Goal: Task Accomplishment & Management: Manage account settings

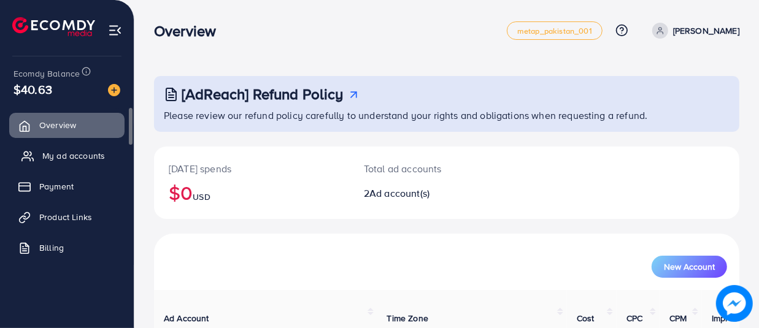
click at [92, 160] on span "My ad accounts" at bounding box center [73, 156] width 63 height 12
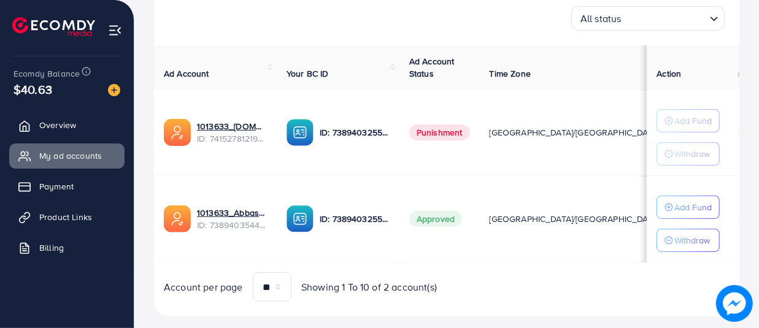
scroll to position [193, 0]
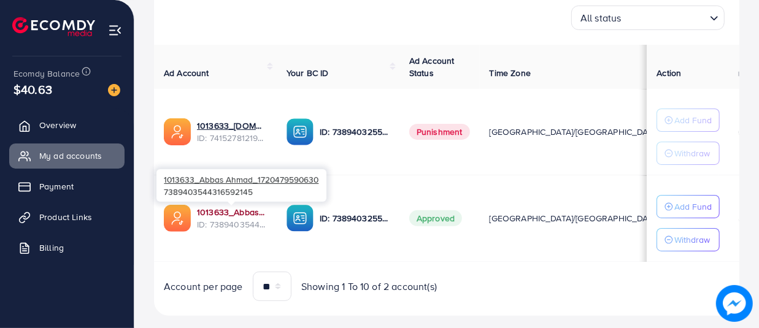
click at [232, 210] on link "1013633_Abbas Ahmad_1720479590630" at bounding box center [232, 212] width 70 height 12
click at [239, 209] on link "1013633_Abbas Ahmad_1720479590630" at bounding box center [232, 212] width 70 height 12
click at [213, 210] on link "1013633_Abbas Ahmad_1720479590630" at bounding box center [232, 212] width 70 height 12
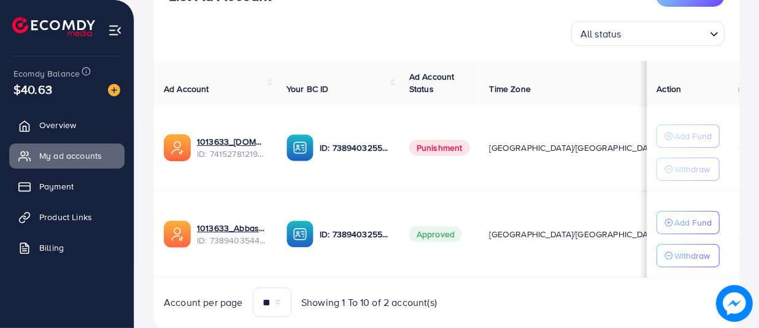
scroll to position [182, 0]
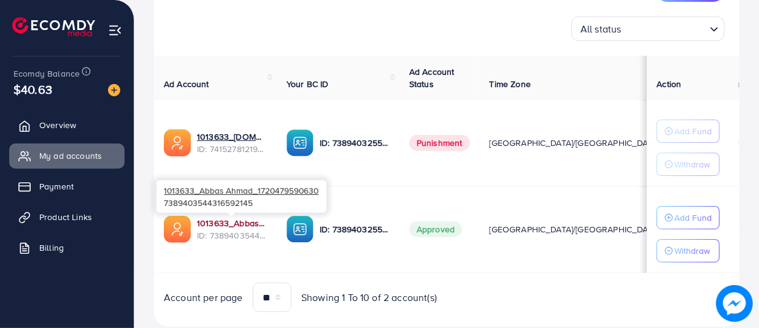
click at [226, 225] on link "1013633_Abbas Ahmad_1720479590630" at bounding box center [232, 223] width 70 height 12
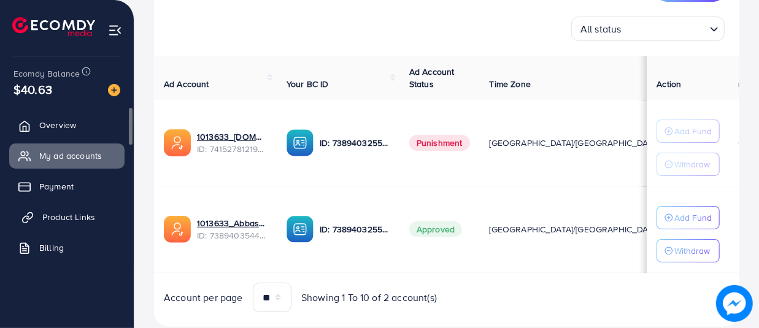
click at [77, 212] on span "Product Links" at bounding box center [68, 217] width 53 height 12
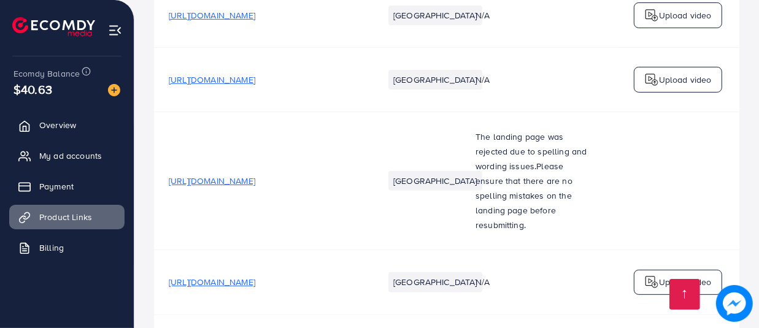
scroll to position [3563, 0]
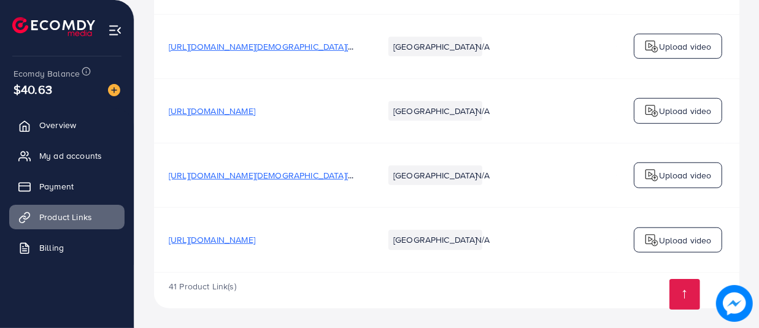
click at [248, 44] on span "[URL][DOMAIN_NAME][DEMOGRAPHIC_DATA][DEMOGRAPHIC_DATA]" at bounding box center [303, 46] width 268 height 12
click at [231, 45] on span "[URL][DOMAIN_NAME][DEMOGRAPHIC_DATA][DEMOGRAPHIC_DATA]" at bounding box center [303, 46] width 268 height 12
click at [234, 42] on span "[URL][DOMAIN_NAME][DEMOGRAPHIC_DATA][DEMOGRAPHIC_DATA]" at bounding box center [303, 46] width 268 height 12
